Goal: Check status: Check status

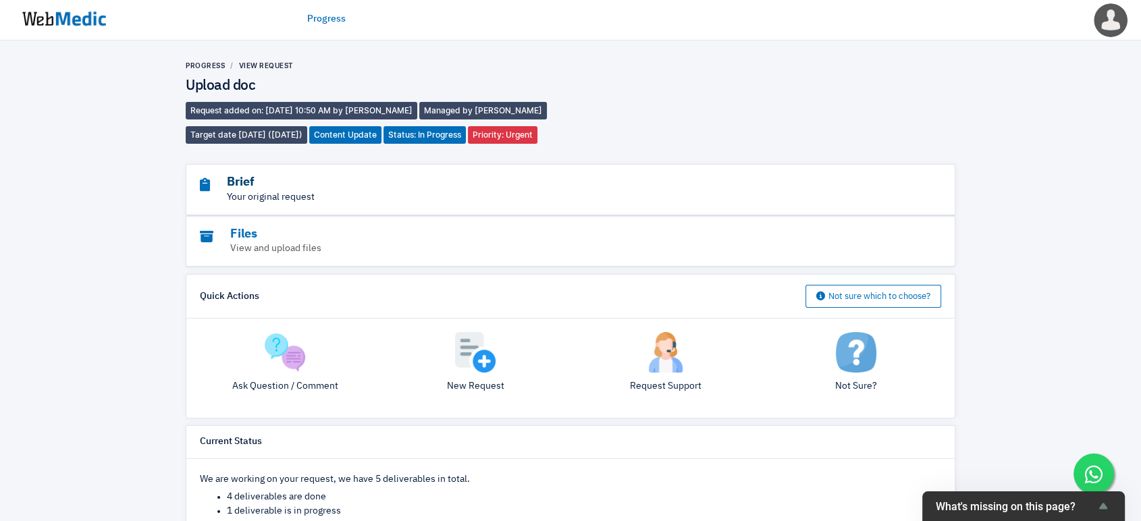
click at [238, 186] on h3 "Brief" at bounding box center [533, 183] width 667 height 16
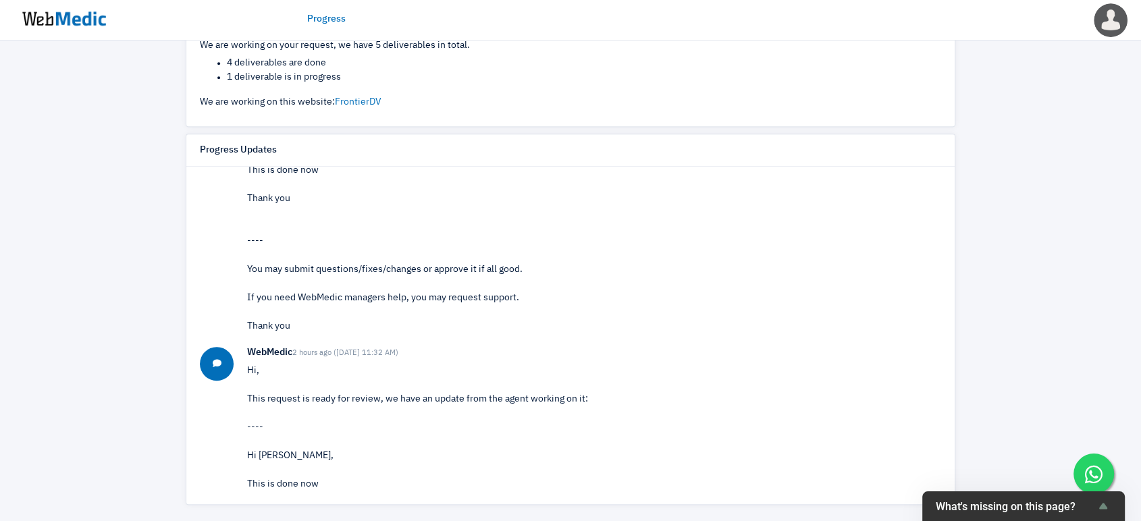
scroll to position [150, 0]
click at [332, 19] on link "Progress" at bounding box center [326, 19] width 38 height 14
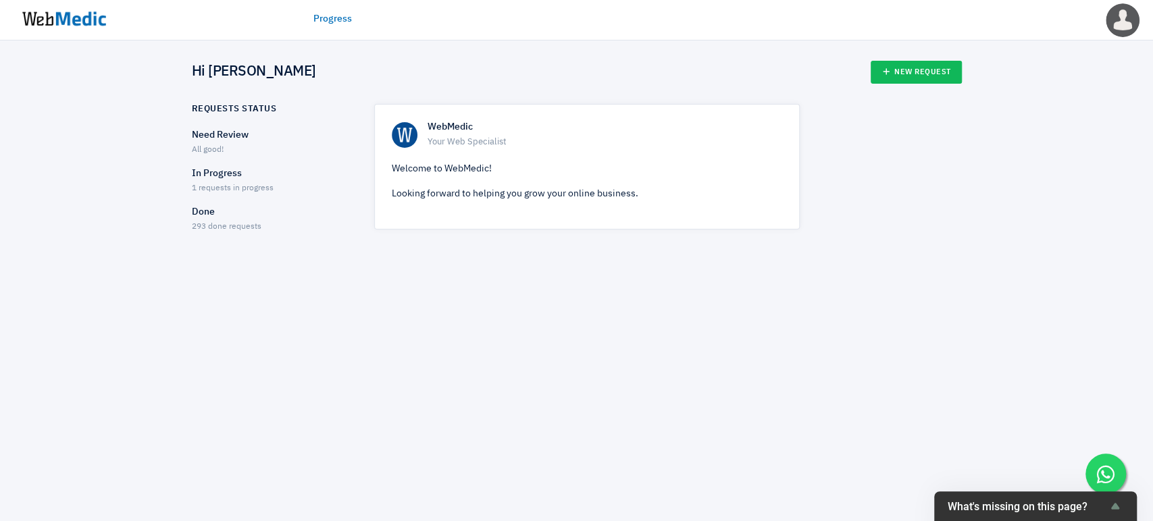
click at [215, 181] on div "In Progress 1 requests in progress" at bounding box center [271, 181] width 159 height 28
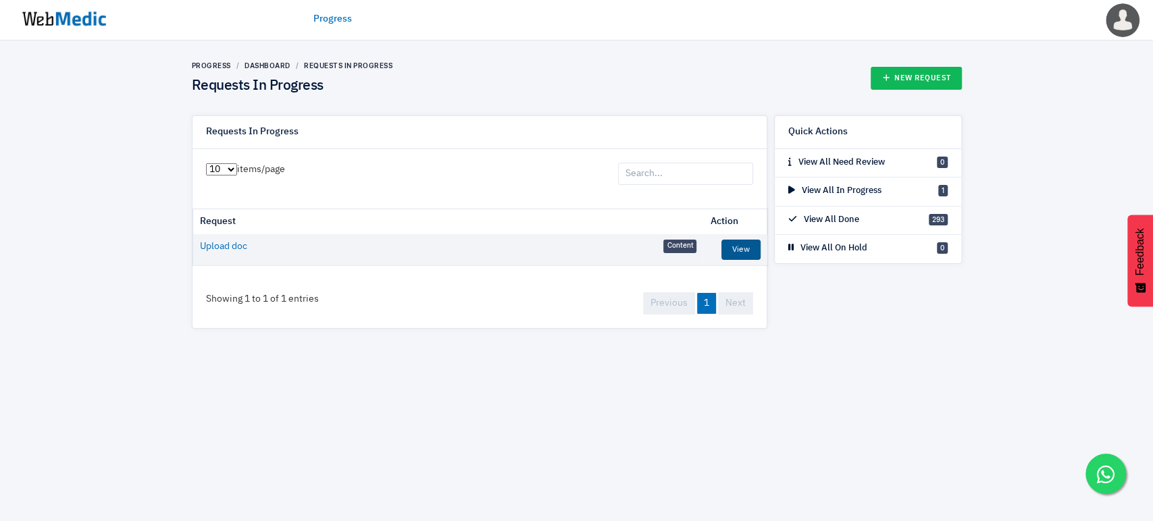
click at [740, 247] on link "View" at bounding box center [740, 250] width 39 height 20
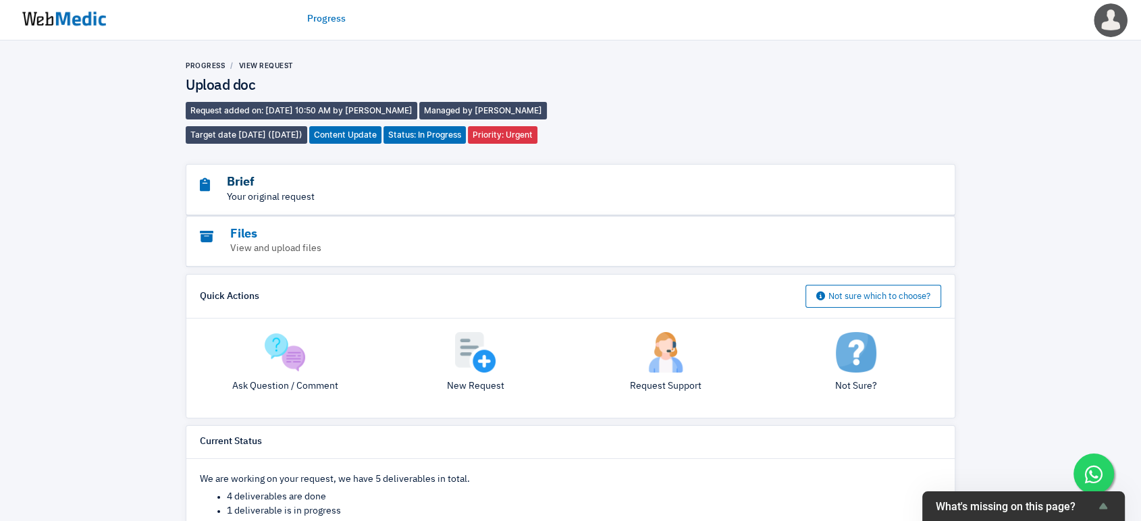
click at [251, 182] on h3 "Brief" at bounding box center [533, 183] width 667 height 16
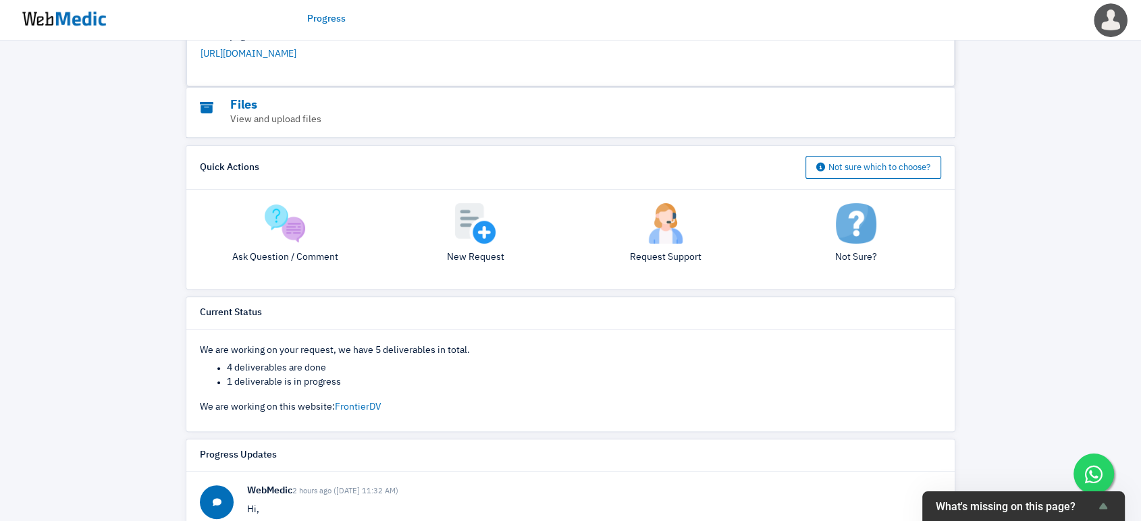
scroll to position [525, 0]
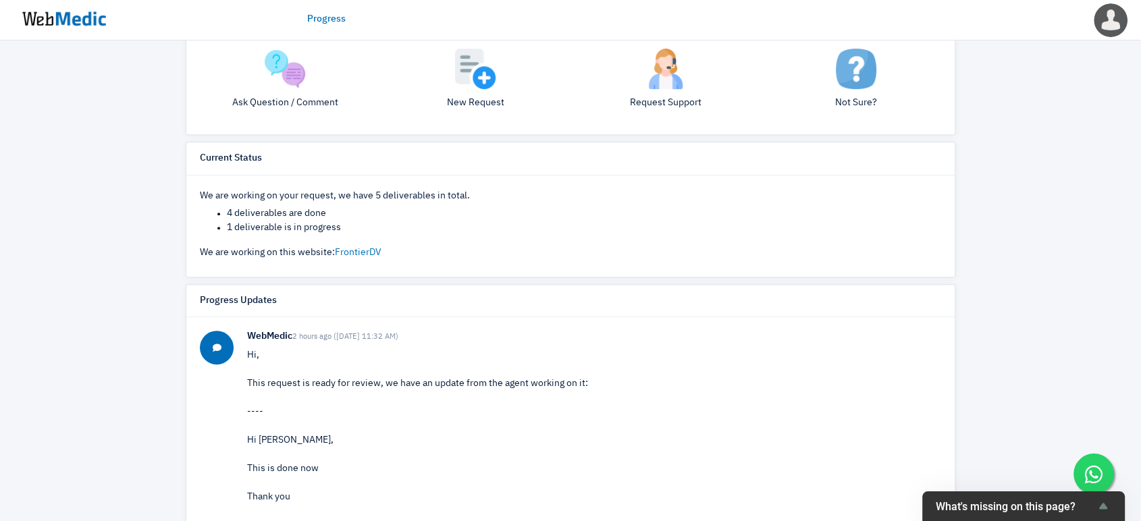
click at [700, 361] on p "Hi, This request is ready for review, we have an update from the agent working …" at bounding box center [594, 490] width 694 height 284
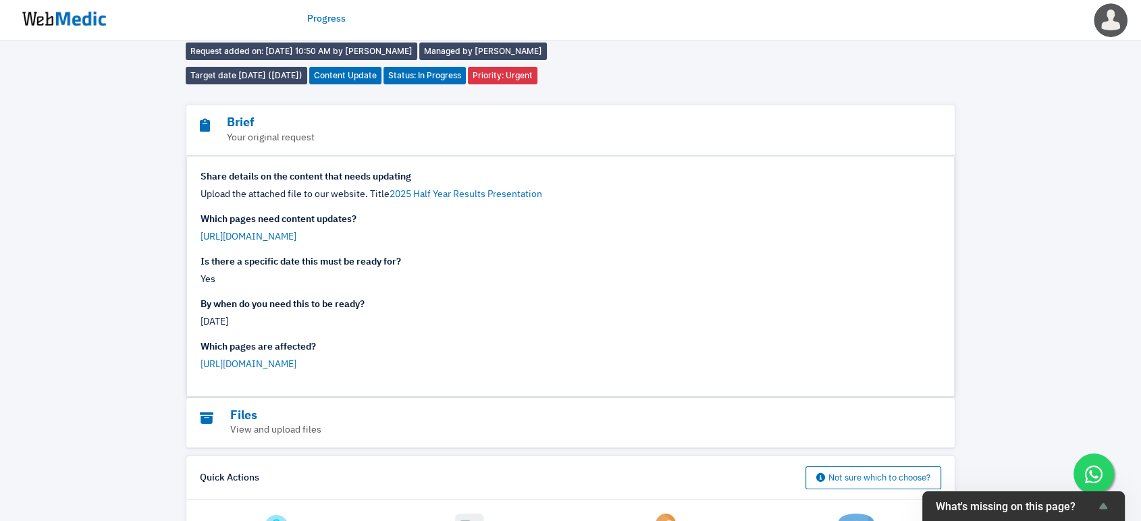
scroll to position [0, 0]
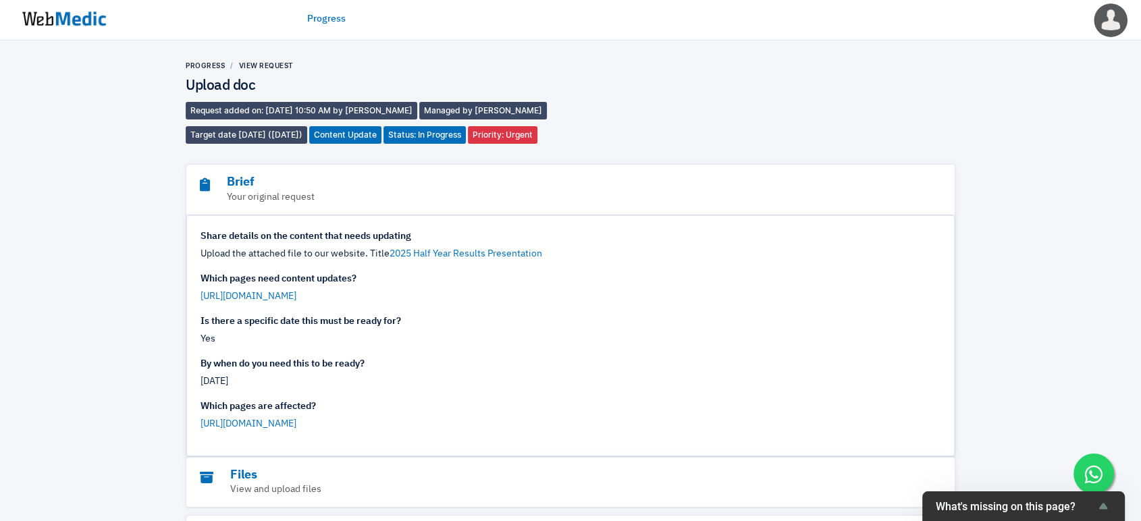
drag, startPoint x: 855, startPoint y: 184, endPoint x: 872, endPoint y: 76, distance: 110.1
click at [856, 184] on h3 "Brief" at bounding box center [533, 183] width 667 height 16
